Goal: Information Seeking & Learning: Learn about a topic

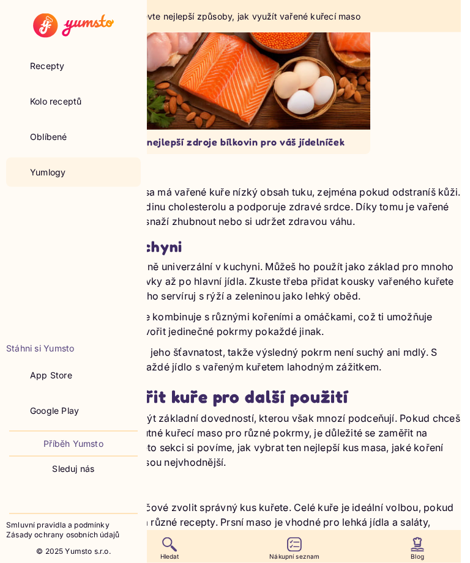
scroll to position [1141, 0]
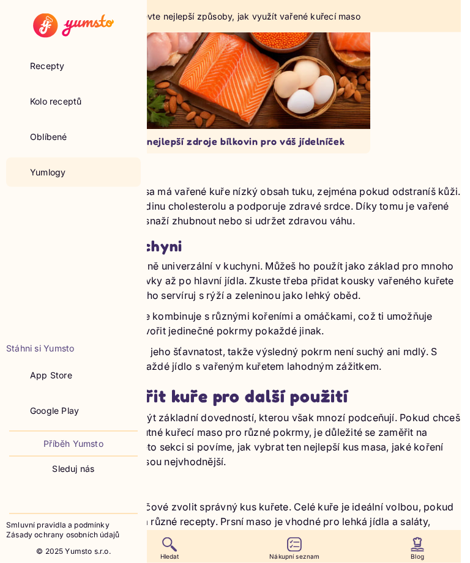
click at [194, 154] on div "Objevte nejlepší zdroje bílkovin pro váš jídelníček" at bounding box center [235, 142] width 271 height 24
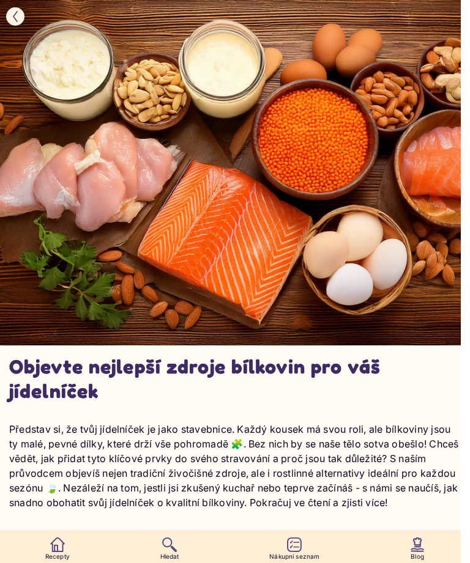
click at [23, 18] on button "button" at bounding box center [15, 16] width 18 height 18
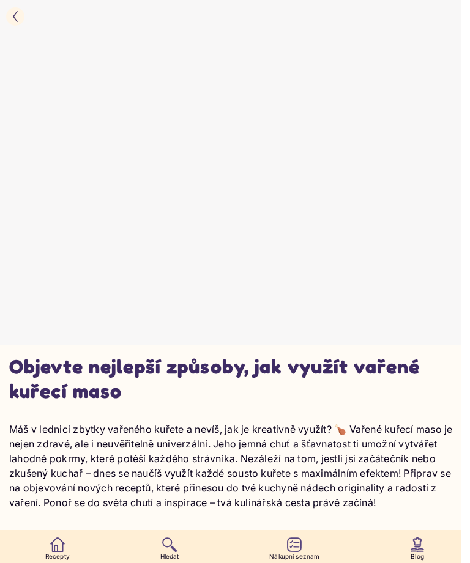
click at [24, 19] on button "button" at bounding box center [15, 16] width 18 height 18
